Goal: Task Accomplishment & Management: Use online tool/utility

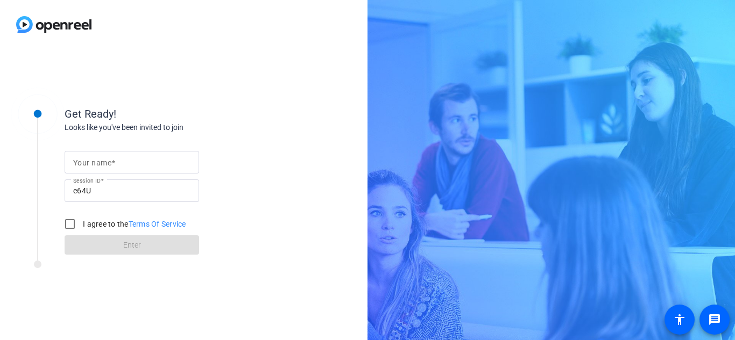
click at [122, 160] on input "Your name" at bounding box center [131, 162] width 117 height 13
type input "[PERSON_NAME]"
click at [74, 222] on input "I agree to the Terms Of Service" at bounding box center [70, 225] width 22 height 22
checkbox input "true"
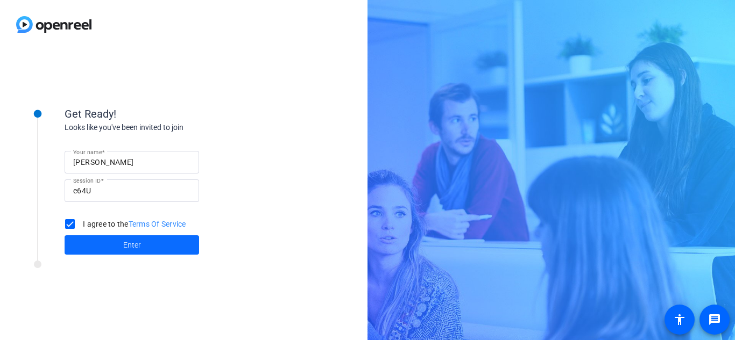
click at [87, 237] on span at bounding box center [132, 245] width 134 height 26
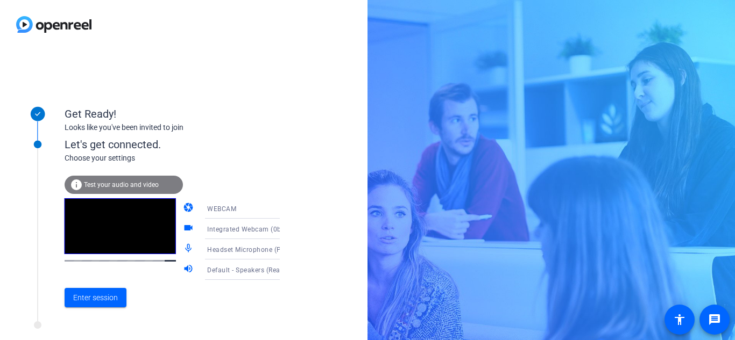
click at [233, 251] on span "Headset Microphone (Poly BT700)" at bounding box center [261, 249] width 108 height 9
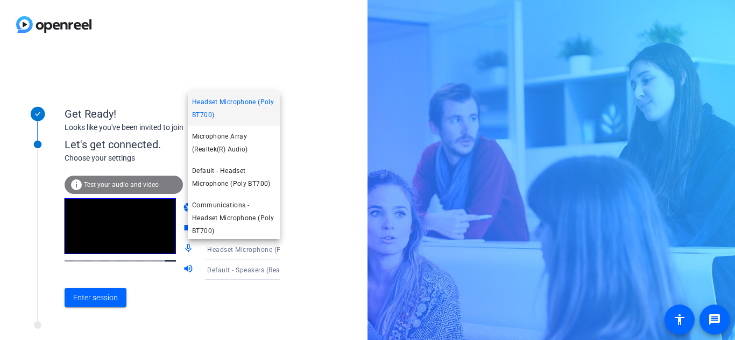
click at [233, 251] on div at bounding box center [367, 170] width 735 height 340
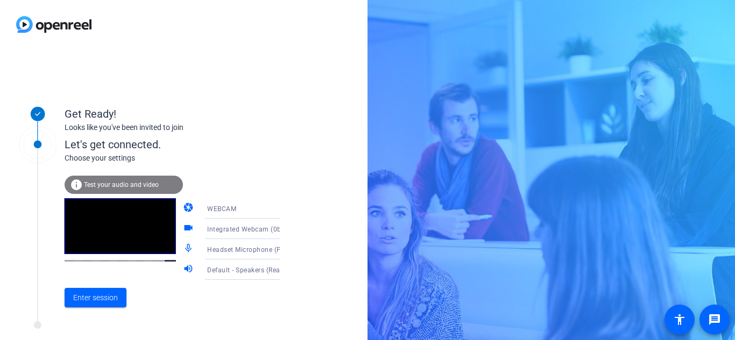
click at [226, 268] on span "Default - Speakers (Realtek(R) Audio)" at bounding box center [265, 270] width 116 height 9
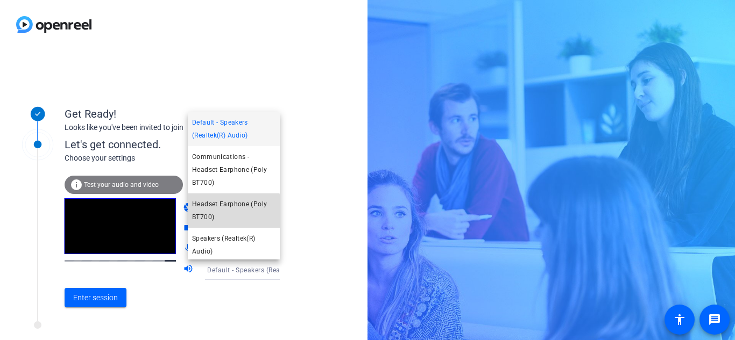
click at [210, 214] on span "Headset Earphone (Poly BT700)" at bounding box center [233, 211] width 83 height 26
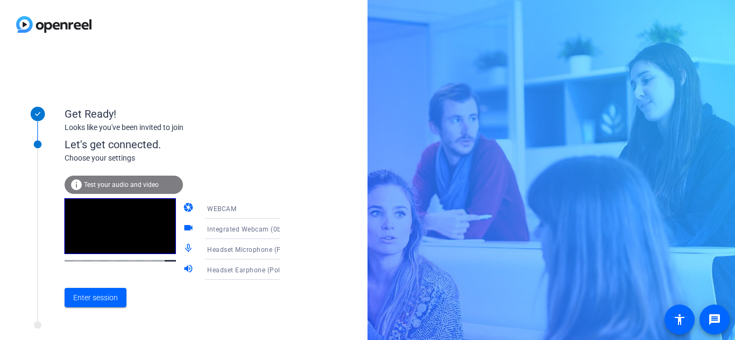
click at [217, 310] on div "Enter session" at bounding box center [183, 297] width 237 height 35
click at [183, 270] on mat-icon "volume_up" at bounding box center [189, 270] width 13 height 13
click at [183, 249] on mat-icon "mic_none" at bounding box center [189, 249] width 13 height 13
click at [224, 272] on span "Headset Earphone (Poly BT700)" at bounding box center [257, 270] width 101 height 9
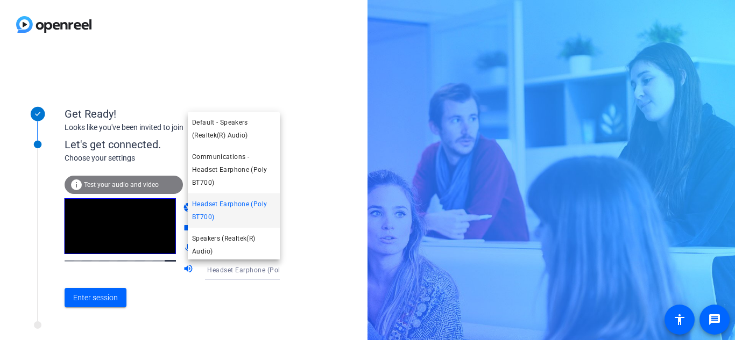
click at [224, 272] on div at bounding box center [367, 170] width 735 height 340
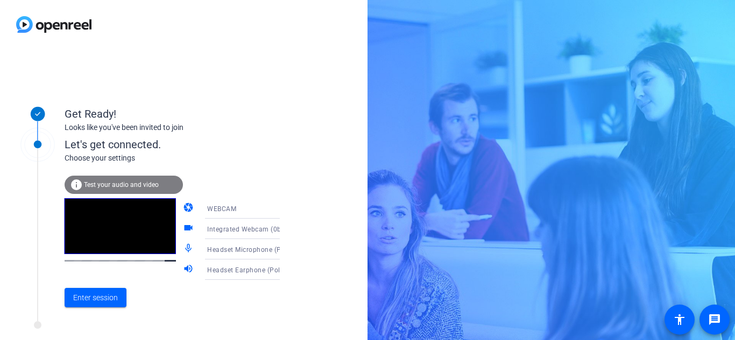
drag, startPoint x: 244, startPoint y: 294, endPoint x: 127, endPoint y: 264, distance: 119.9
click at [244, 294] on div "Enter session" at bounding box center [183, 297] width 237 height 35
click at [111, 187] on span "Test your audio and video" at bounding box center [121, 185] width 75 height 8
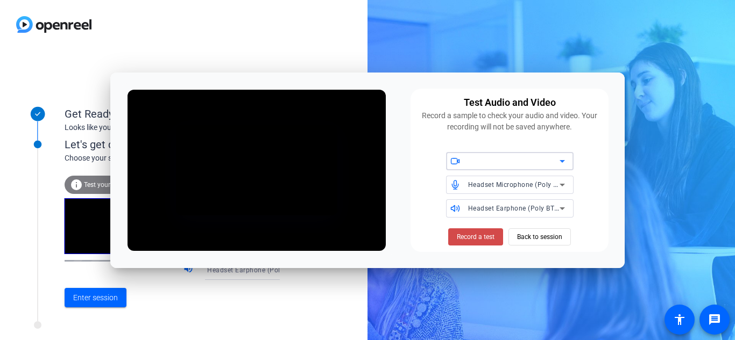
click at [464, 236] on span "Record a test" at bounding box center [476, 237] width 38 height 10
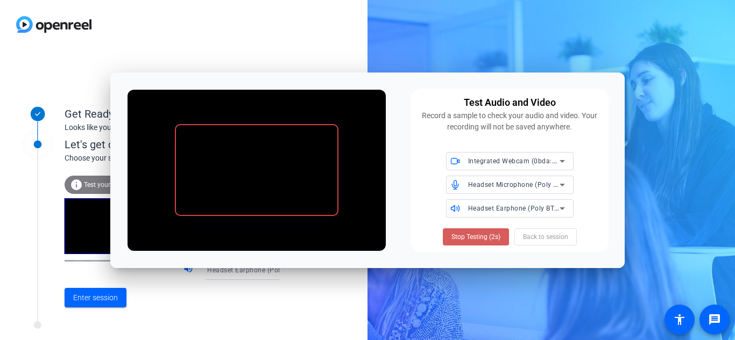
click at [464, 236] on span "Stop Testing (2s)" at bounding box center [475, 237] width 49 height 10
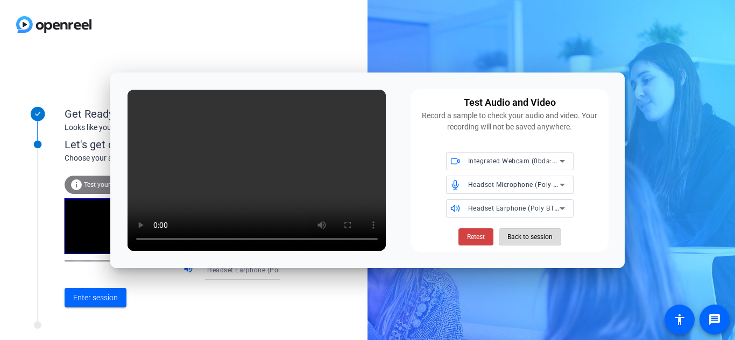
click at [549, 237] on span "Back to session" at bounding box center [529, 237] width 45 height 20
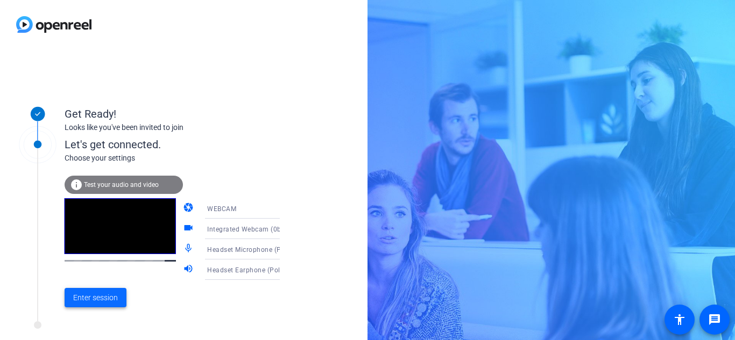
click at [112, 303] on span "Enter session" at bounding box center [95, 298] width 45 height 11
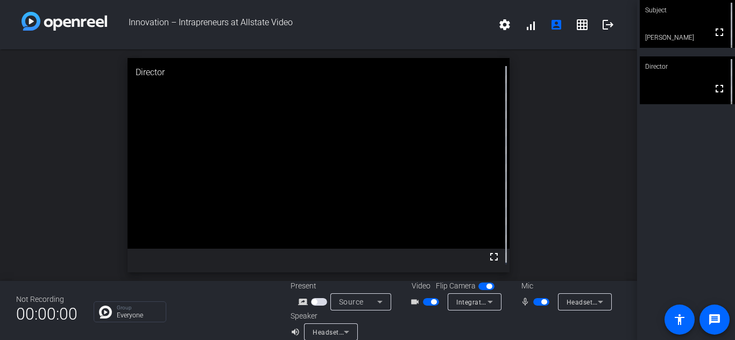
drag, startPoint x: 714, startPoint y: 93, endPoint x: 715, endPoint y: 141, distance: 48.4
click at [714, 93] on mat-icon "fullscreen" at bounding box center [719, 88] width 13 height 13
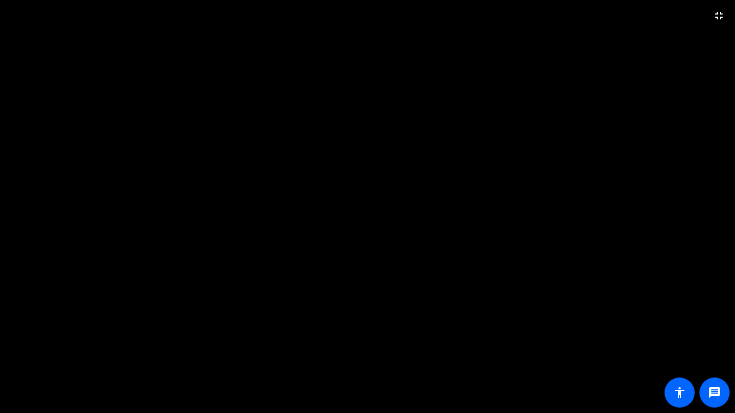
click at [419, 194] on video at bounding box center [367, 206] width 735 height 413
click at [716, 18] on mat-icon "fullscreen_exit" at bounding box center [718, 15] width 13 height 13
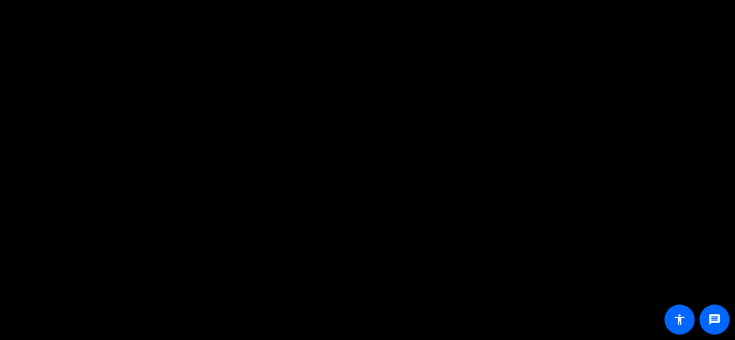
drag, startPoint x: 674, startPoint y: 150, endPoint x: 649, endPoint y: 126, distance: 34.2
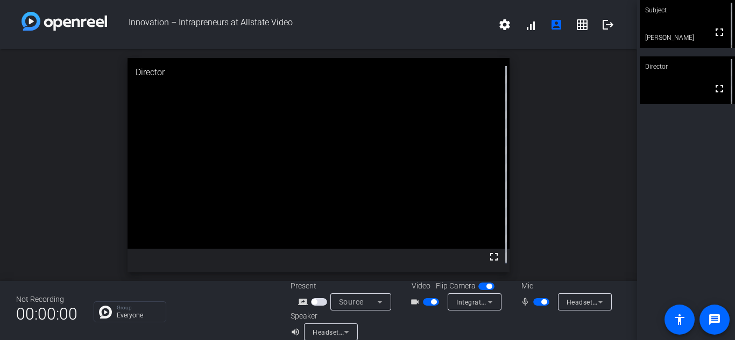
click at [674, 149] on div "Subject fullscreen [PERSON_NAME] Director fullscreen" at bounding box center [686, 170] width 98 height 340
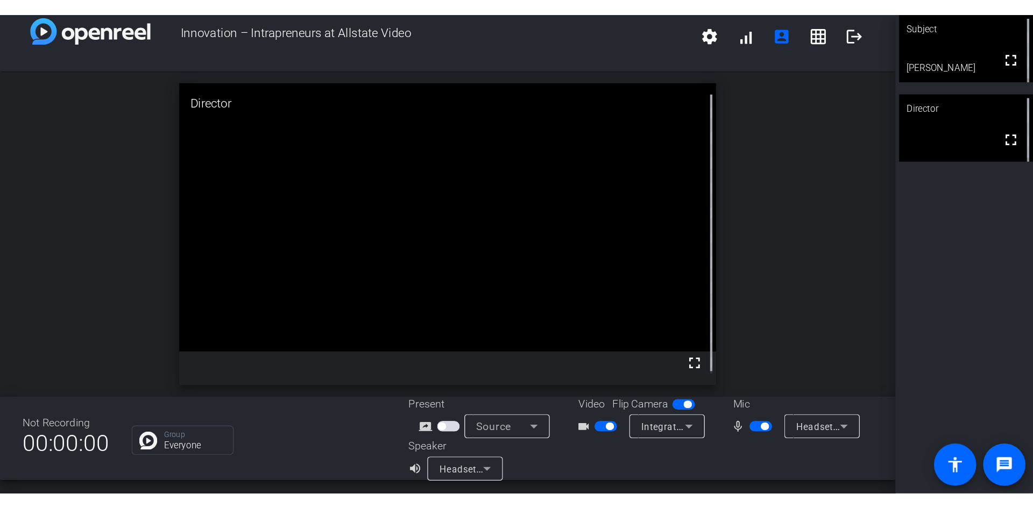
scroll to position [12, 0]
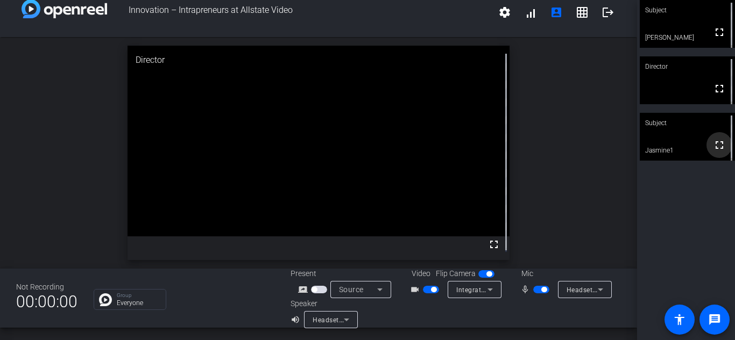
click at [715, 149] on mat-icon "fullscreen" at bounding box center [719, 145] width 13 height 13
click at [666, 198] on div "Subject fullscreen [PERSON_NAME] Director fullscreen Subject fullscreen Jasmine1" at bounding box center [686, 170] width 98 height 340
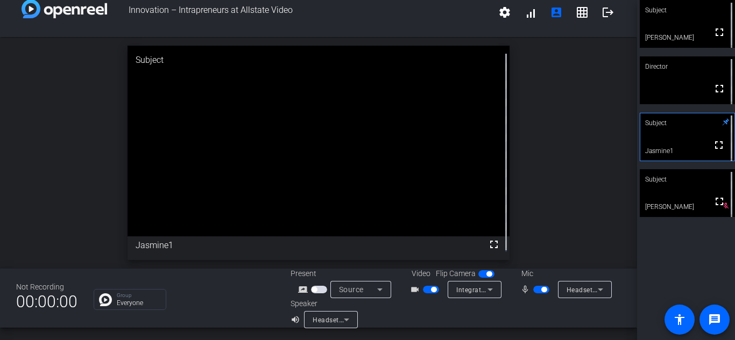
click at [564, 112] on div "open_in_new Subject fullscreen Jasmine1" at bounding box center [318, 153] width 637 height 232
click at [541, 291] on span "button" at bounding box center [543, 289] width 5 height 5
click at [425, 290] on span "button" at bounding box center [431, 290] width 16 height 8
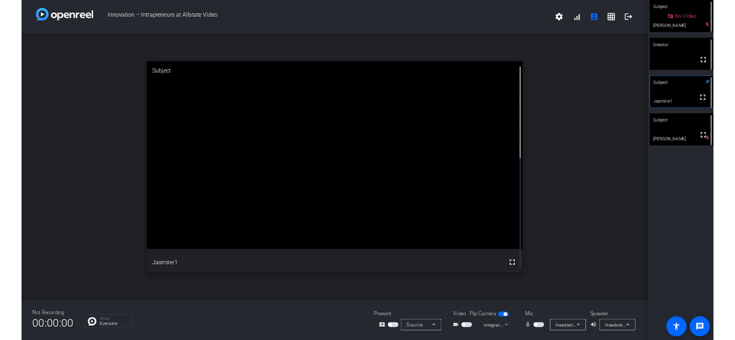
scroll to position [0, 0]
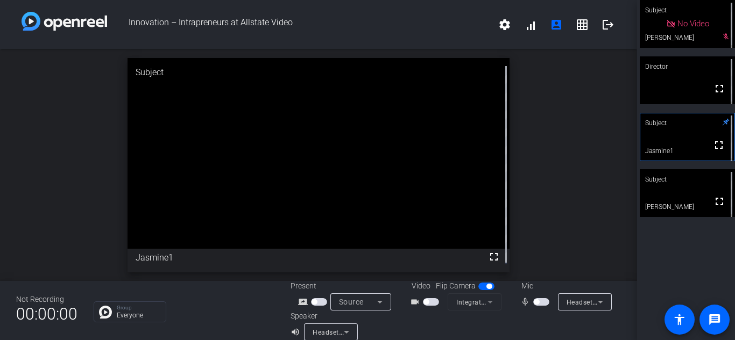
click at [534, 304] on span "button" at bounding box center [536, 302] width 5 height 5
click at [533, 304] on span "button" at bounding box center [541, 302] width 16 height 8
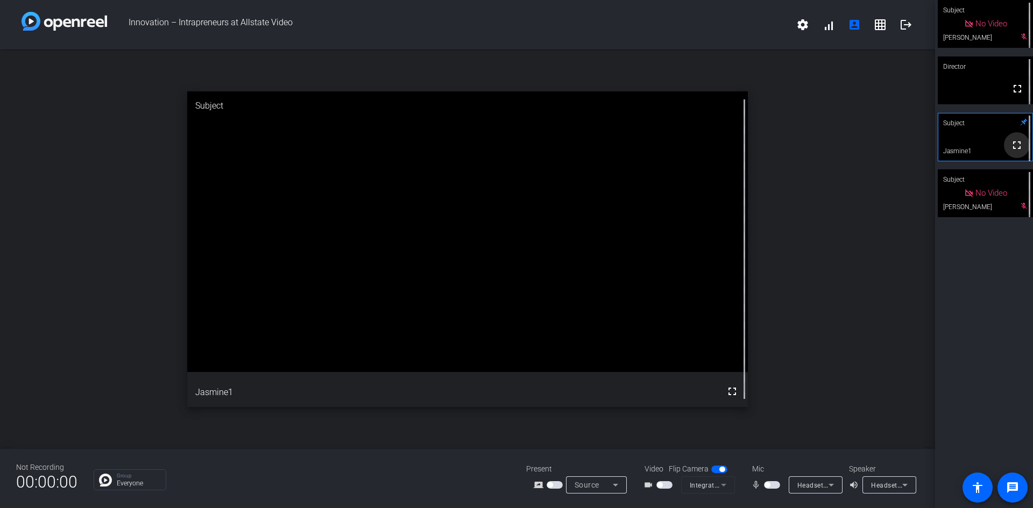
click at [734, 144] on mat-icon "fullscreen" at bounding box center [1016, 145] width 13 height 13
drag, startPoint x: 770, startPoint y: 486, endPoint x: 770, endPoint y: 389, distance: 97.3
click at [734, 340] on span "button" at bounding box center [766, 484] width 5 height 5
drag, startPoint x: 770, startPoint y: 485, endPoint x: 765, endPoint y: 471, distance: 14.6
click at [734, 340] on span "button" at bounding box center [772, 485] width 16 height 8
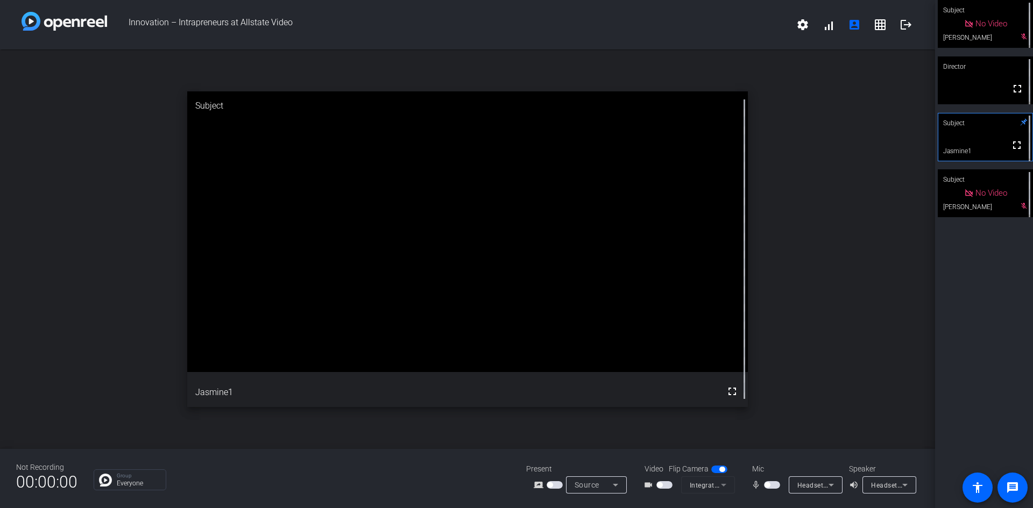
click at [734, 340] on span "button" at bounding box center [766, 484] width 5 height 5
click at [734, 340] on span "button" at bounding box center [772, 485] width 16 height 8
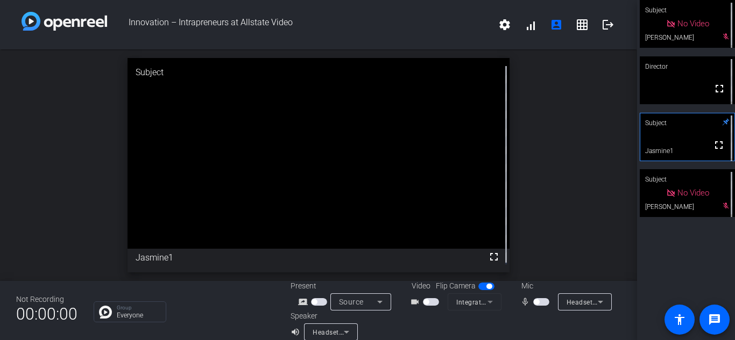
click at [534, 304] on span "button" at bounding box center [536, 302] width 5 height 5
